Goal: Check status: Check status

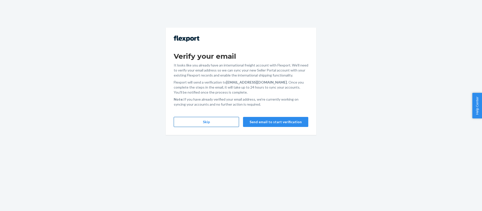
click at [213, 123] on button "Skip" at bounding box center [206, 122] width 65 height 10
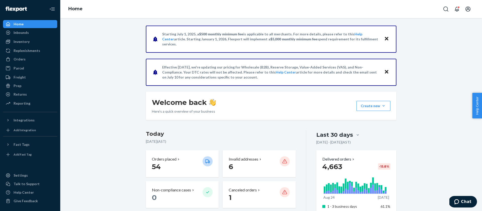
click at [35, 64] on ul "Home Inbounds Shipping Plans Problems Inventory Products Replenishments Orders …" at bounding box center [30, 64] width 54 height 88
click at [34, 62] on div "Orders" at bounding box center [30, 59] width 53 height 7
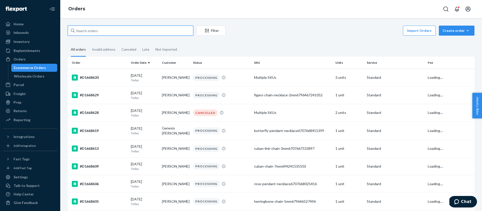
click at [106, 26] on input "text" at bounding box center [131, 31] width 126 height 10
paste input "D1657798"
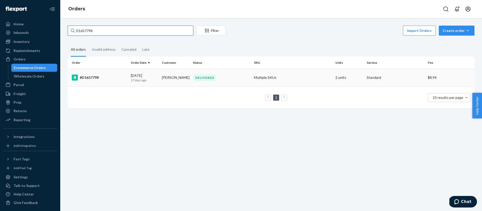
type input "D1657798"
drag, startPoint x: 90, startPoint y: 74, endPoint x: 136, endPoint y: 70, distance: 45.9
click at [90, 74] on td "#D1657798" at bounding box center [98, 78] width 61 height 18
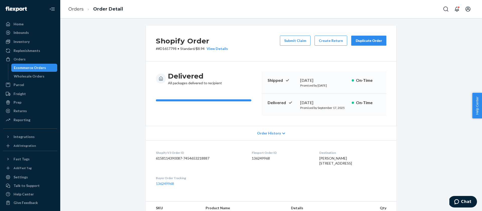
scroll to position [166, 0]
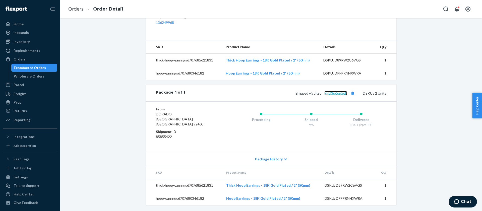
click at [345, 95] on link "7g8l3u6qg5eh" at bounding box center [336, 93] width 23 height 4
click at [24, 61] on div "Orders" at bounding box center [20, 59] width 12 height 5
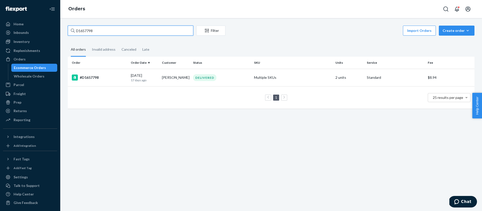
click at [119, 32] on input "D1657798" at bounding box center [131, 31] width 126 height 10
paste input "40166"
type input "D1640166"
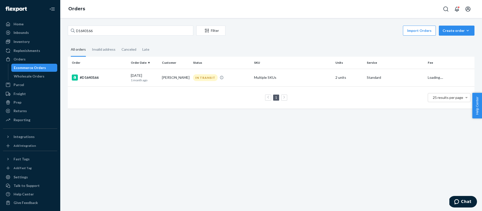
click at [93, 79] on div "#D1640166" at bounding box center [99, 78] width 55 height 6
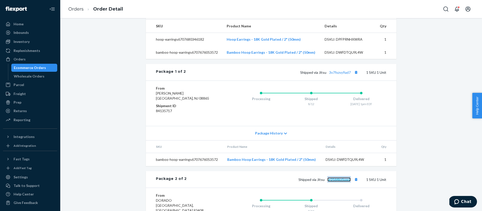
scroll to position [227, 0]
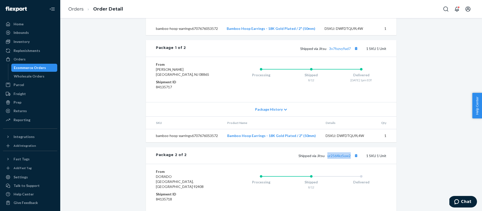
click at [161, 143] on td "bamboo-hoop-earrings6707676053572" at bounding box center [184, 135] width 77 height 13
drag, startPoint x: 161, startPoint y: 147, endPoint x: 183, endPoint y: 143, distance: 22.0
click at [183, 143] on td "bamboo-hoop-earrings6707676053572" at bounding box center [184, 135] width 77 height 13
click at [187, 143] on td "bamboo-hoop-earrings6707676053572" at bounding box center [184, 135] width 77 height 13
copy td "bamboo-hoop-earrings6707676053572"
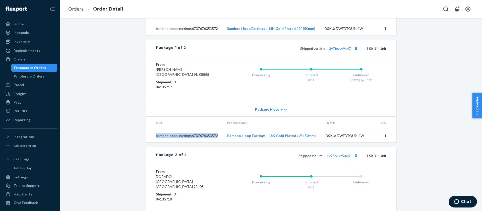
scroll to position [282, 0]
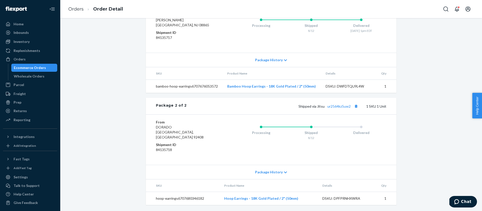
click at [160, 200] on td "hoop-earrings6707680346182" at bounding box center [183, 198] width 74 height 13
drag, startPoint x: 160, startPoint y: 200, endPoint x: 195, endPoint y: 199, distance: 35.4
click at [195, 199] on td "hoop-earrings6707680346182" at bounding box center [183, 198] width 74 height 13
copy td "hoop-earrings6707680346182"
